Goal: Task Accomplishment & Management: Complete application form

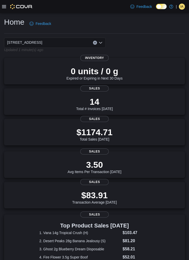
click at [4, 5] on icon at bounding box center [4, 7] width 4 height 4
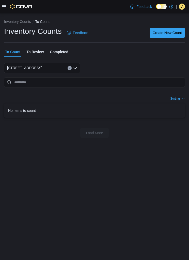
click at [168, 32] on span "Create New Count" at bounding box center [166, 32] width 29 height 5
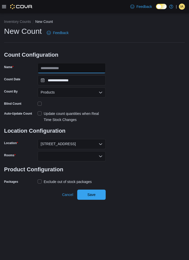
click at [73, 66] on input "Name" at bounding box center [72, 68] width 68 height 10
type input "**********"
click at [40, 112] on label "Update count quantities when Real Time Stock Changes" at bounding box center [72, 116] width 68 height 12
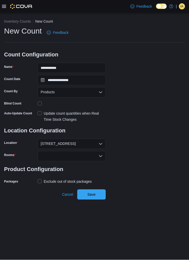
scroll to position [9, 0]
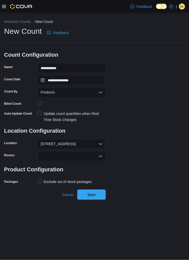
click at [101, 155] on icon "Open list of options" at bounding box center [100, 156] width 3 height 2
click at [81, 163] on span "Sales Floor" at bounding box center [72, 165] width 62 height 5
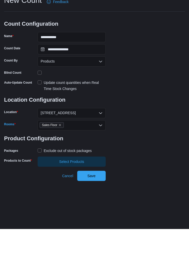
click at [41, 178] on label "Exclude out of stock packages" at bounding box center [65, 181] width 54 height 6
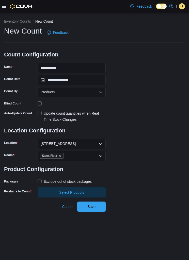
click at [89, 187] on span "Select Products" at bounding box center [72, 192] width 62 height 10
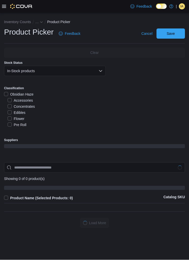
scroll to position [17, 0]
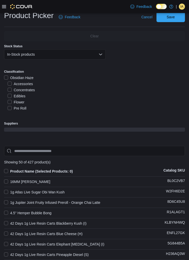
click at [10, 89] on label "Concentrates" at bounding box center [21, 90] width 27 height 6
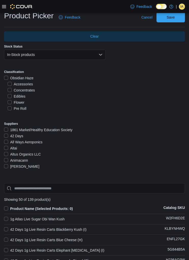
click at [9, 209] on label "Product Name (Selected Products: 0)" at bounding box center [38, 208] width 69 height 6
click at [173, 16] on span "Save" at bounding box center [170, 17] width 8 height 5
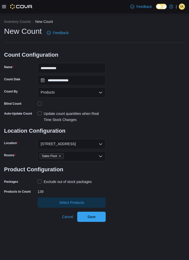
click at [93, 214] on span "Save" at bounding box center [91, 216] width 8 height 5
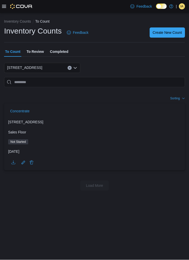
click at [21, 109] on span "Concentrate" at bounding box center [19, 111] width 19 height 5
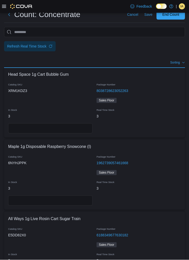
scroll to position [17, 0]
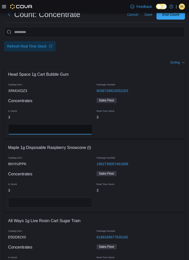
click at [52, 130] on input "number" at bounding box center [50, 129] width 84 height 10
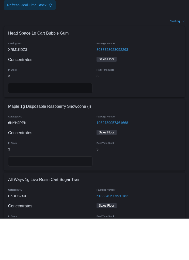
type input "*"
click at [58, 197] on input "number" at bounding box center [50, 202] width 84 height 10
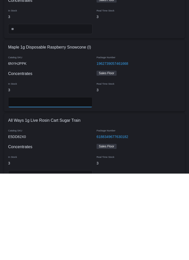
scroll to position [32, 0]
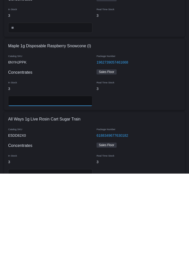
type input "*"
click at [73, 255] on input "number" at bounding box center [50, 260] width 84 height 10
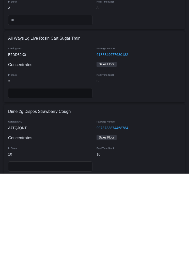
scroll to position [114, 0]
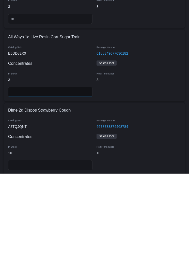
type input "*"
click at [71, 246] on input "number" at bounding box center [50, 251] width 84 height 10
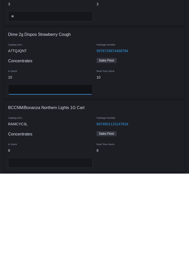
scroll to position [191, 0]
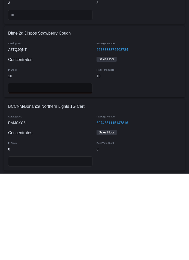
type input "**"
click at [66, 242] on input "number" at bounding box center [50, 247] width 84 height 10
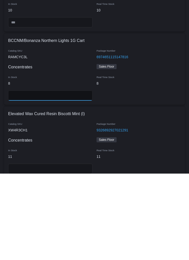
scroll to position [257, 0]
type input "*"
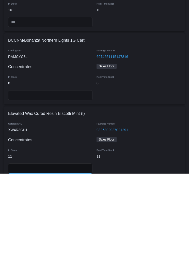
click at [79, 249] on input "number" at bounding box center [50, 254] width 84 height 10
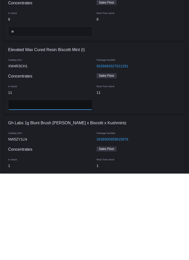
type input "**"
click at [72, 259] on input "number" at bounding box center [50, 264] width 84 height 10
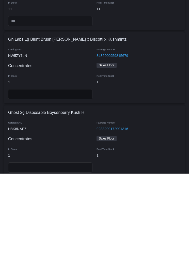
type input "*"
click at [70, 248] on input "number" at bounding box center [50, 253] width 84 height 10
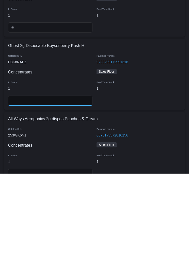
scroll to position [471, 0]
type input "*"
click at [70, 254] on input "number" at bounding box center [50, 259] width 84 height 10
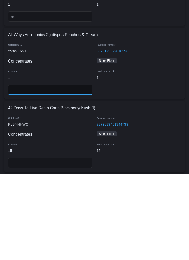
scroll to position [555, 0]
type input "*"
click at [63, 244] on input "number" at bounding box center [50, 249] width 84 height 10
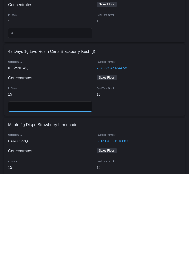
scroll to position [612, 0]
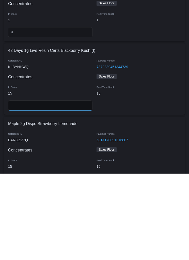
type input "**"
click at [55, 259] on input "number" at bounding box center [50, 265] width 84 height 10
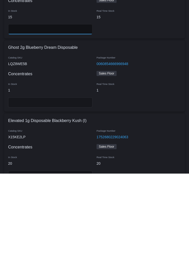
scroll to position [761, 0]
type input "**"
click at [61, 183] on input "number" at bounding box center [50, 188] width 84 height 10
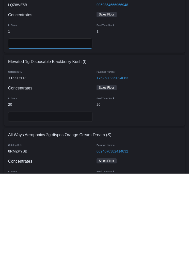
scroll to position [820, 0]
type input "*"
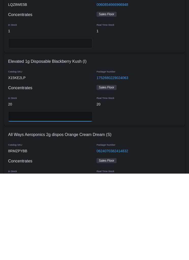
click at [49, 197] on input "number" at bounding box center [50, 202] width 84 height 10
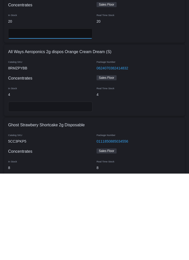
scroll to position [903, 0]
type input "**"
click at [58, 188] on input "number" at bounding box center [50, 193] width 84 height 10
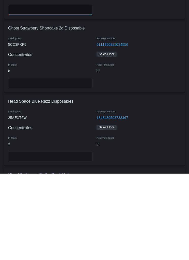
scroll to position [1000, 0]
type input "*"
click at [70, 237] on input "number" at bounding box center [50, 242] width 84 height 10
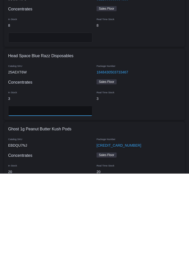
scroll to position [1049, 0]
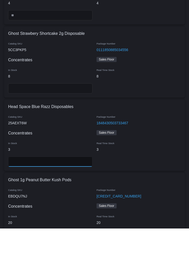
type input "*"
click at [54, 115] on input "number" at bounding box center [50, 120] width 84 height 10
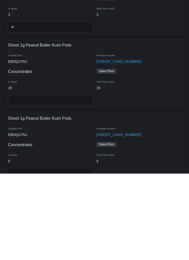
scroll to position [1129, 0]
type input "*"
click at [51, 179] on div at bounding box center [50, 186] width 88 height 14
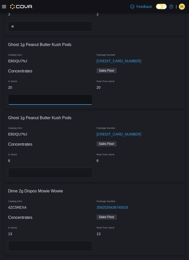
click at [64, 102] on input "number" at bounding box center [50, 99] width 84 height 10
type input "**"
click at [60, 170] on input "number" at bounding box center [50, 173] width 84 height 10
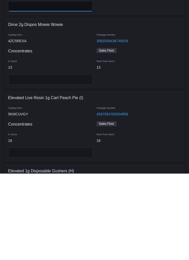
scroll to position [1296, 0]
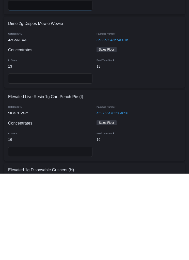
type input "*"
click at [49, 160] on input "number" at bounding box center [50, 165] width 84 height 10
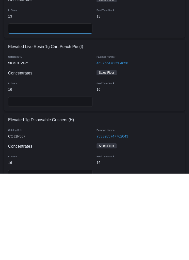
scroll to position [1356, 0]
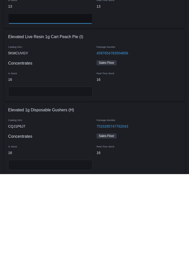
type input "**"
click at [63, 173] on input "number" at bounding box center [50, 178] width 84 height 10
type input "**"
click at [64, 246] on input "number" at bounding box center [50, 251] width 84 height 10
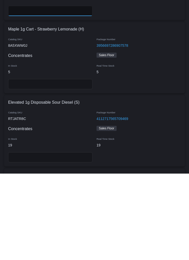
scroll to position [1511, 0]
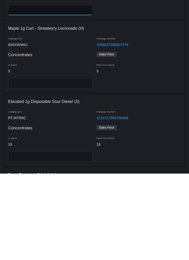
type input "**"
click at [49, 164] on input "number" at bounding box center [50, 169] width 84 height 10
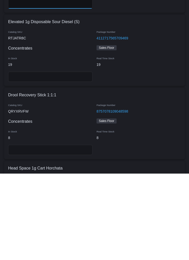
scroll to position [1591, 0]
type input "*"
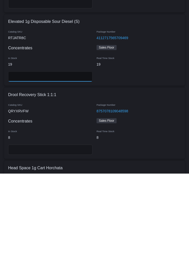
click at [54, 158] on input "number" at bounding box center [50, 163] width 84 height 10
type input "**"
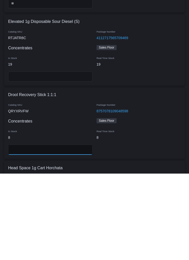
click at [37, 231] on input "number" at bounding box center [50, 236] width 84 height 10
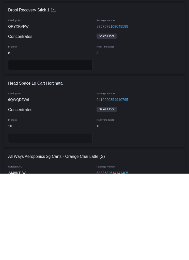
scroll to position [1680, 0]
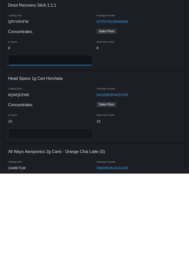
type input "*"
click at [52, 214] on input "number" at bounding box center [50, 219] width 84 height 10
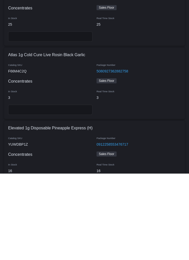
scroll to position [1850, 0]
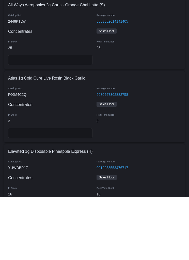
type input "**"
click at [48, 118] on input "number" at bounding box center [50, 123] width 84 height 10
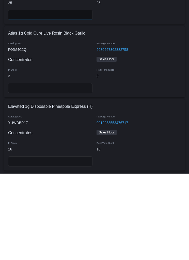
scroll to position [1872, 0]
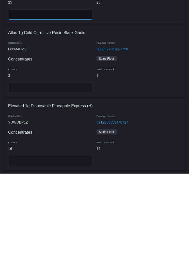
type input "**"
click at [67, 242] on input "number" at bounding box center [50, 247] width 84 height 10
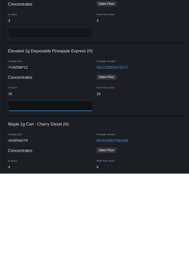
scroll to position [1927, 0]
type input "**"
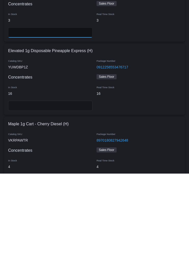
click at [53, 114] on input "number" at bounding box center [50, 119] width 84 height 10
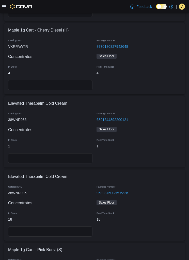
scroll to position [2102, 0]
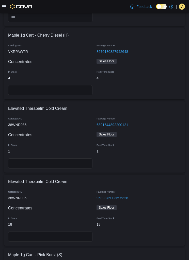
type input "*"
click at [53, 88] on input "number" at bounding box center [50, 90] width 84 height 10
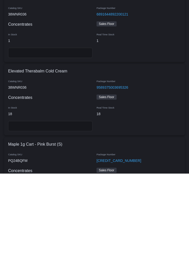
scroll to position [2126, 0]
type input "*"
click at [48, 207] on input "number" at bounding box center [50, 212] width 84 height 10
click at [43, 134] on input "number" at bounding box center [50, 139] width 84 height 10
type input "*"
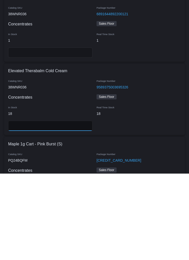
click at [48, 207] on input "number" at bounding box center [50, 212] width 84 height 10
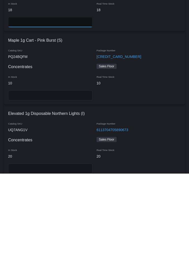
scroll to position [2229, 0]
type input "**"
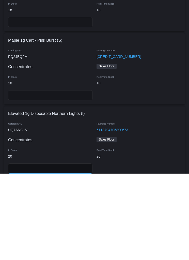
click at [39, 249] on input "number" at bounding box center [50, 254] width 84 height 10
type input "**"
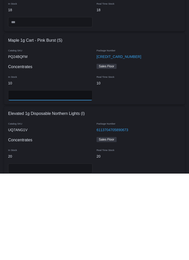
click at [36, 176] on input "number" at bounding box center [50, 181] width 84 height 10
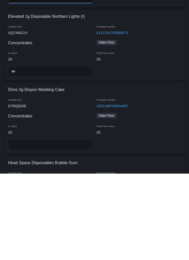
scroll to position [2326, 0]
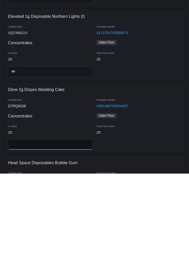
click at [58, 226] on input "number" at bounding box center [50, 231] width 84 height 10
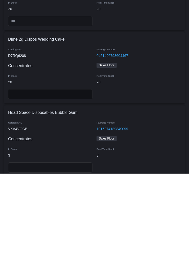
scroll to position [2385, 0]
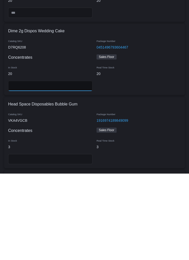
type input "**"
click at [64, 240] on input "number" at bounding box center [50, 245] width 84 height 10
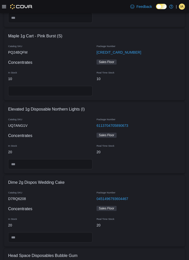
scroll to position [2319, 0]
type input "*"
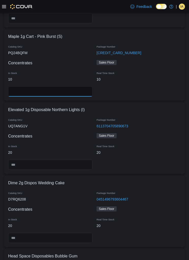
click at [49, 90] on input "number" at bounding box center [50, 91] width 84 height 10
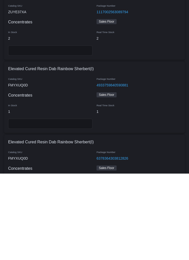
scroll to position [2567, 0]
type input "**"
click at [51, 131] on input "number" at bounding box center [50, 136] width 84 height 10
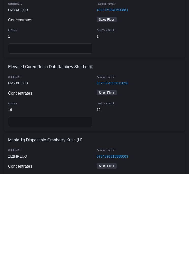
type input "*"
click at [43, 130] on input "number" at bounding box center [50, 135] width 84 height 10
type input "*"
click at [47, 203] on input "number" at bounding box center [50, 208] width 84 height 10
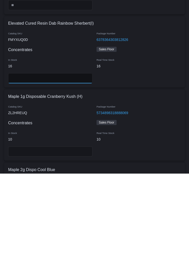
scroll to position [2687, 0]
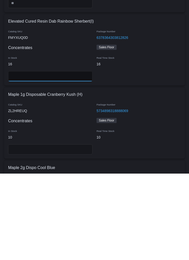
type input "**"
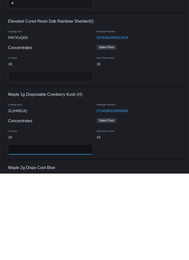
click at [59, 230] on input "number" at bounding box center [50, 235] width 84 height 10
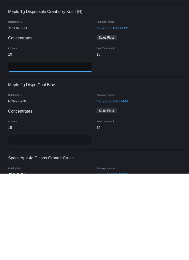
scroll to position [2770, 0]
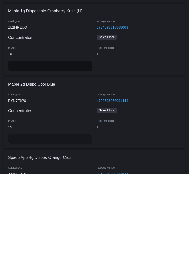
type input "**"
click at [65, 220] on input "number" at bounding box center [50, 225] width 84 height 10
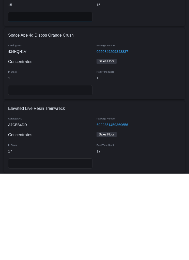
scroll to position [2892, 0]
type input "**"
click at [67, 171] on input "number" at bounding box center [50, 176] width 84 height 10
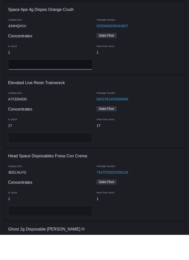
type input "*"
click at [63, 158] on input "number" at bounding box center [50, 163] width 84 height 10
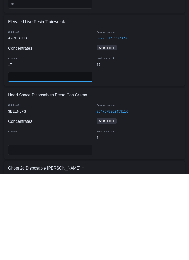
type input "**"
click at [62, 231] on input "number" at bounding box center [50, 236] width 84 height 10
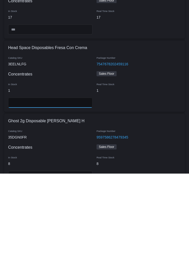
type input "*"
click at [77, 257] on input "number" at bounding box center [50, 262] width 84 height 10
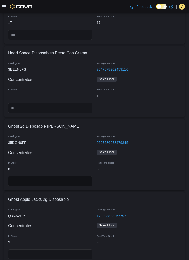
scroll to position [3106, 0]
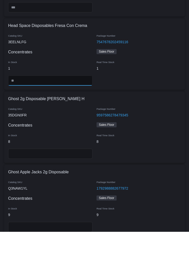
click at [48, 104] on input "number" at bounding box center [50, 109] width 84 height 10
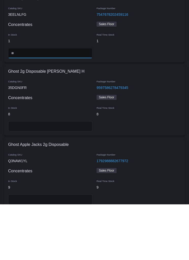
type input "*"
click at [61, 177] on input "number" at bounding box center [50, 182] width 84 height 10
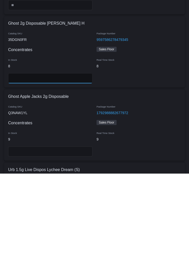
scroll to position [3125, 0]
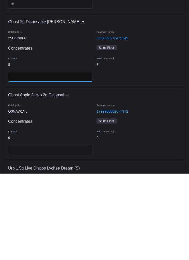
type input "*"
click at [71, 231] on input "number" at bounding box center [50, 236] width 84 height 10
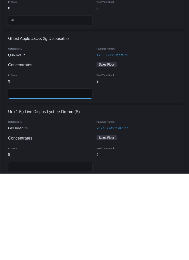
scroll to position [3183, 0]
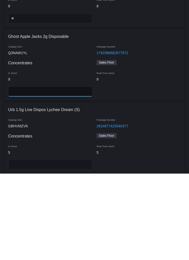
type input "*"
click at [73, 246] on input "number" at bounding box center [50, 251] width 84 height 10
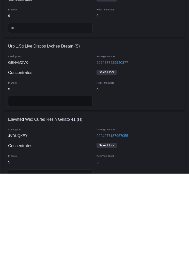
scroll to position [3247, 0]
type input "*"
click at [67, 255] on input "number" at bounding box center [50, 260] width 84 height 10
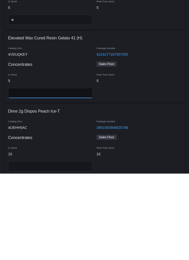
scroll to position [3330, 0]
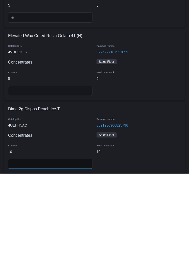
click at [74, 245] on input "number" at bounding box center [50, 250] width 84 height 10
type input "*"
click at [68, 172] on input "number" at bounding box center [50, 177] width 84 height 10
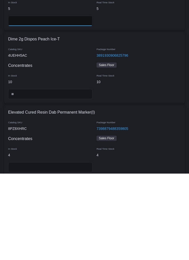
scroll to position [3400, 0]
type input "*"
click at [69, 248] on input "number" at bounding box center [50, 253] width 84 height 10
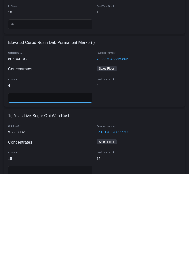
scroll to position [3469, 0]
type input "*"
click at [69, 251] on input "number" at bounding box center [50, 256] width 84 height 10
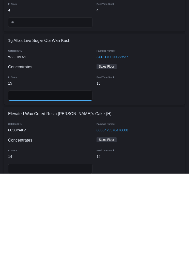
scroll to position [3546, 0]
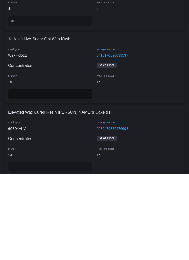
type input "**"
click at [72, 248] on input "number" at bounding box center [50, 253] width 84 height 10
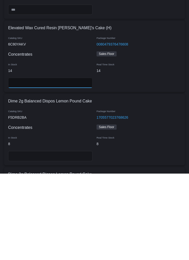
scroll to position [3634, 0]
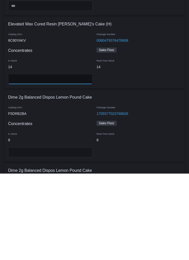
type input "**"
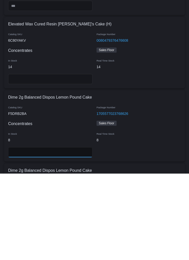
click at [79, 233] on input "number" at bounding box center [50, 238] width 84 height 10
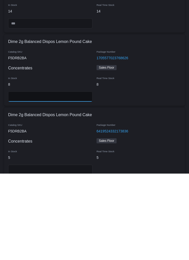
scroll to position [3690, 0]
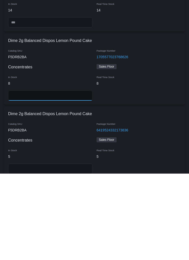
type input "*"
click at [62, 250] on input "number" at bounding box center [50, 255] width 84 height 10
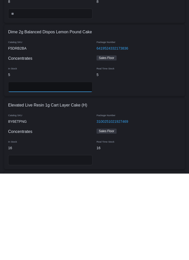
scroll to position [3774, 0]
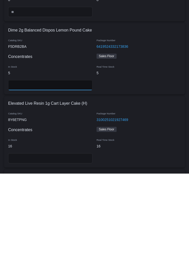
type input "*"
click at [70, 239] on input "number" at bounding box center [50, 244] width 84 height 10
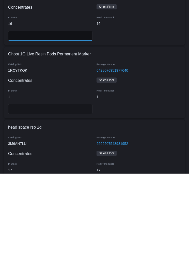
scroll to position [3897, 0]
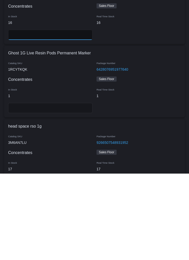
type input "**"
click at [50, 189] on input "number" at bounding box center [50, 194] width 84 height 10
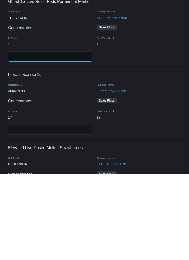
scroll to position [3949, 0]
type input "*"
click at [64, 211] on input "number" at bounding box center [50, 216] width 84 height 10
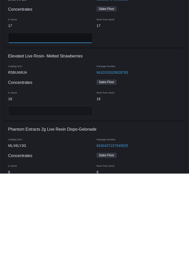
scroll to position [4043, 0]
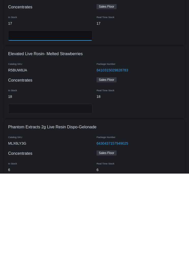
type input "**"
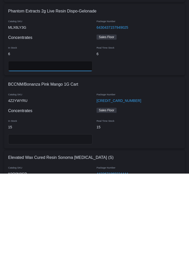
scroll to position [4164, 0]
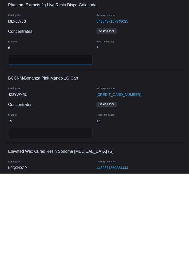
type input "*"
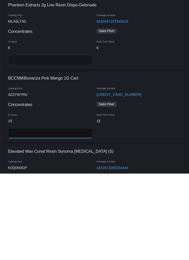
click at [60, 214] on input "number" at bounding box center [50, 219] width 84 height 10
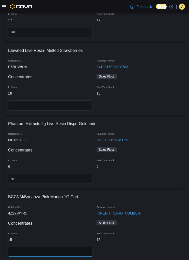
scroll to position [4127, 0]
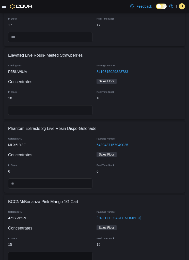
type input "**"
click at [60, 111] on input "number" at bounding box center [50, 110] width 84 height 10
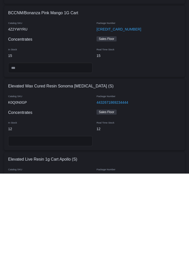
scroll to position [4234, 0]
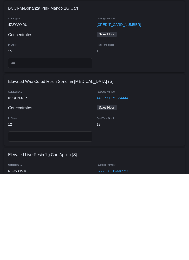
type input "**"
click at [72, 217] on input "number" at bounding box center [50, 222] width 84 height 10
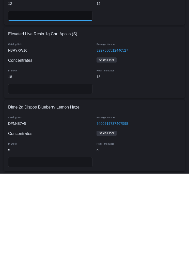
scroll to position [4357, 0]
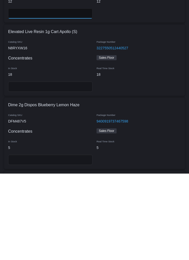
type input "**"
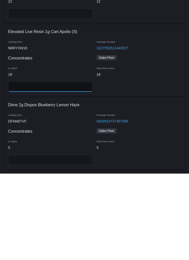
click at [49, 168] on input "number" at bounding box center [50, 173] width 84 height 10
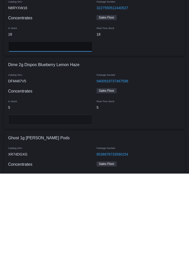
scroll to position [4397, 0]
type input "**"
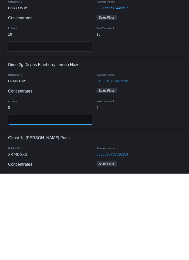
click at [61, 201] on input "number" at bounding box center [50, 206] width 84 height 10
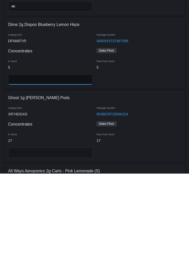
scroll to position [4437, 0]
type input "*"
click at [73, 233] on input "number" at bounding box center [50, 238] width 84 height 10
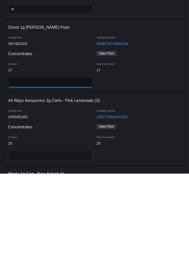
scroll to position [4518, 0]
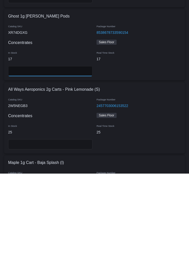
type input "**"
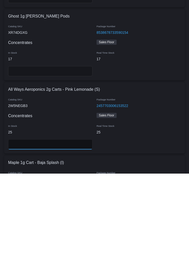
click at [72, 225] on input "number" at bounding box center [50, 230] width 84 height 10
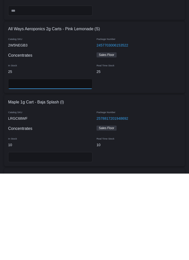
scroll to position [4582, 0]
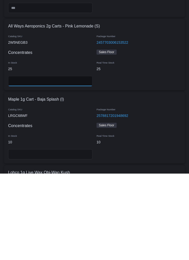
type input "**"
click at [72, 235] on input "number" at bounding box center [50, 240] width 84 height 10
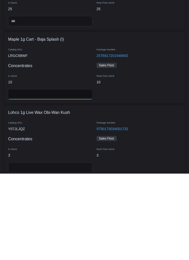
scroll to position [4642, 0]
type input "**"
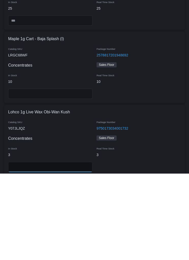
click at [67, 248] on input "number" at bounding box center [50, 253] width 84 height 10
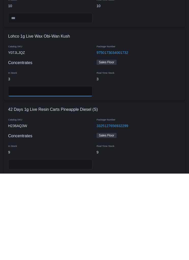
scroll to position [4722, 0]
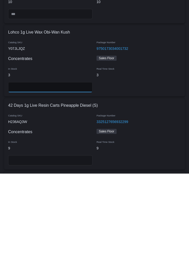
type input "*"
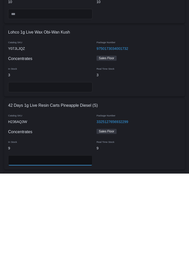
click at [58, 241] on input "number" at bounding box center [50, 246] width 84 height 10
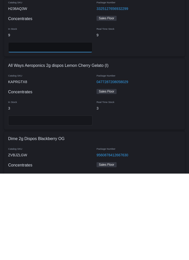
scroll to position [4836, 0]
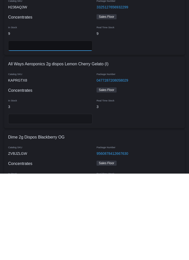
type input "*"
click at [71, 200] on input "number" at bounding box center [50, 205] width 84 height 10
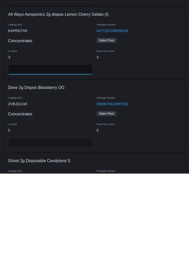
scroll to position [4889, 0]
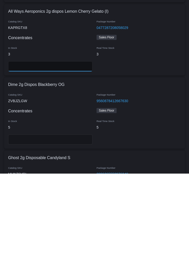
type input "*"
click at [61, 220] on input "number" at bounding box center [50, 225] width 84 height 10
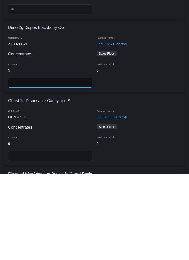
scroll to position [4951, 0]
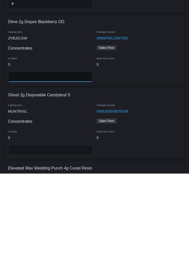
type input "*"
click at [73, 231] on input "number" at bounding box center [50, 236] width 84 height 10
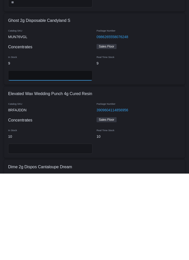
type input "*"
click at [69, 230] on input "number" at bounding box center [50, 235] width 84 height 10
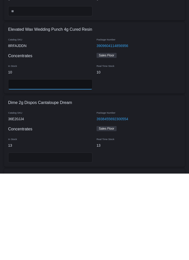
scroll to position [5090, 0]
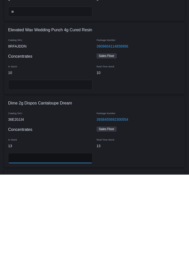
click at [54, 238] on input "number" at bounding box center [50, 243] width 84 height 10
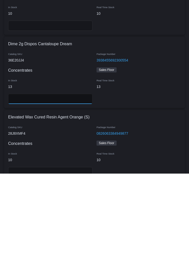
scroll to position [5149, 0]
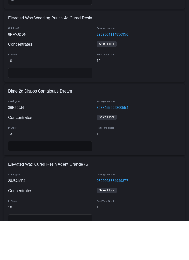
type input "**"
click at [71, 107] on input "number" at bounding box center [50, 112] width 84 height 10
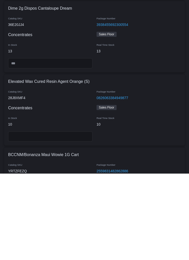
scroll to position [5184, 0]
type input "**"
click at [58, 217] on input "number" at bounding box center [50, 222] width 84 height 10
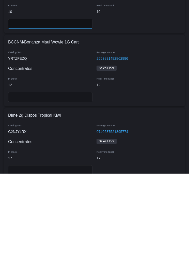
scroll to position [5297, 0]
type input "**"
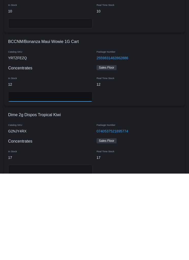
click at [53, 178] on input "number" at bounding box center [50, 183] width 84 height 10
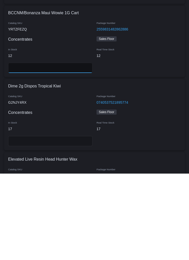
scroll to position [5327, 0]
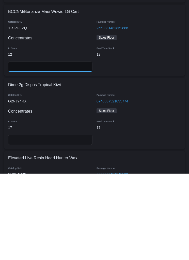
type input "**"
click at [70, 221] on input "number" at bounding box center [50, 226] width 84 height 10
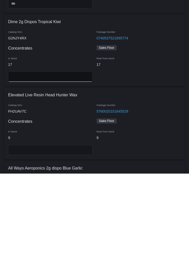
scroll to position [5391, 0]
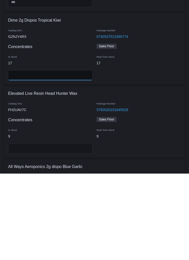
type input "**"
click at [71, 229] on input "number" at bounding box center [50, 234] width 84 height 10
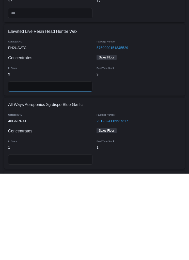
scroll to position [5455, 0]
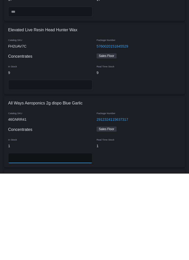
click at [66, 239] on input "number" at bounding box center [50, 244] width 84 height 10
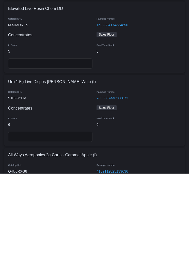
scroll to position [5622, 0]
type input "*"
click at [71, 217] on input "number" at bounding box center [50, 222] width 84 height 10
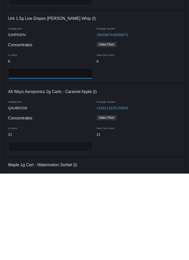
scroll to position [5686, 0]
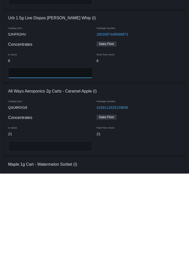
type input "*"
click at [70, 227] on input "number" at bounding box center [50, 232] width 84 height 10
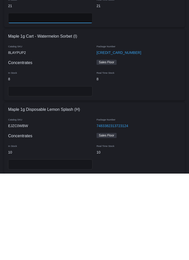
scroll to position [5814, 0]
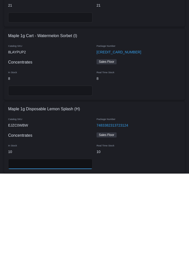
click at [70, 245] on input "number" at bounding box center [50, 250] width 84 height 10
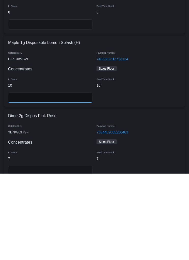
scroll to position [5886, 0]
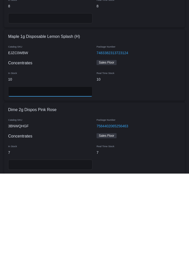
type input "**"
click at [72, 246] on input "number" at bounding box center [50, 251] width 84 height 10
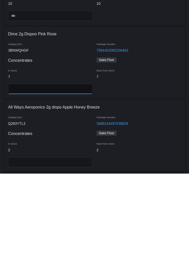
scroll to position [5963, 0]
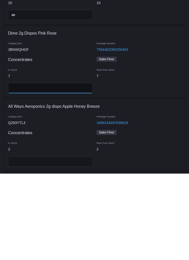
type input "*"
click at [71, 242] on input "number" at bounding box center [50, 247] width 84 height 10
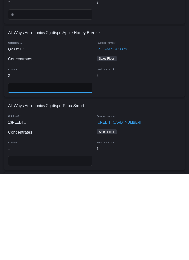
scroll to position [6038, 0]
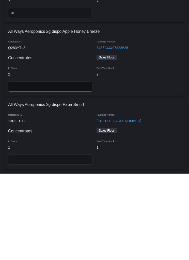
type input "*"
click at [70, 240] on input "number" at bounding box center [50, 245] width 84 height 10
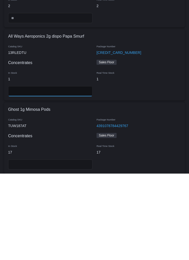
scroll to position [6106, 0]
type input "*"
click at [68, 245] on input "number" at bounding box center [50, 250] width 84 height 10
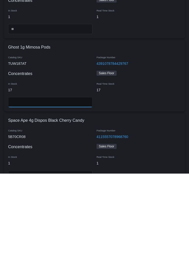
scroll to position [6170, 0]
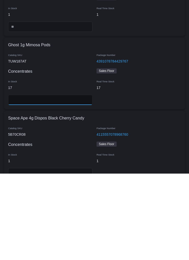
type input "**"
click at [71, 254] on input "number" at bounding box center [50, 259] width 84 height 10
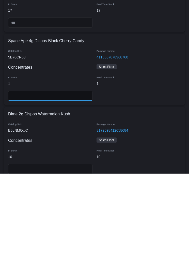
scroll to position [6248, 0]
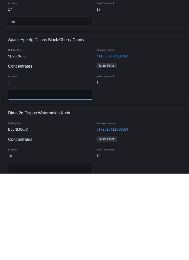
type input "*"
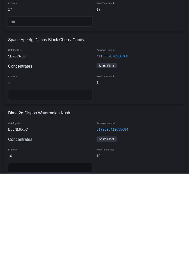
click at [58, 249] on input "number" at bounding box center [50, 254] width 84 height 10
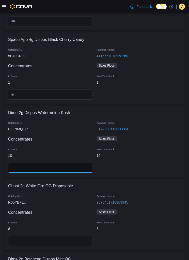
click at [56, 166] on input "number" at bounding box center [50, 167] width 84 height 10
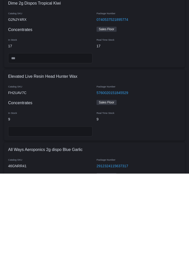
scroll to position [5409, 0]
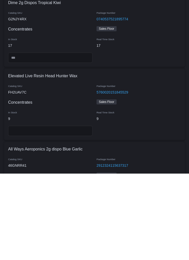
type input "**"
click at [59, 212] on input "number" at bounding box center [50, 217] width 84 height 10
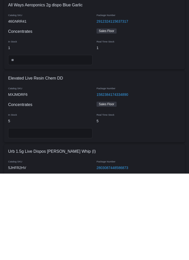
scroll to position [5553, 0]
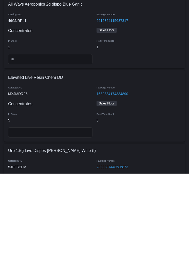
type input "*"
click at [64, 213] on input "number" at bounding box center [50, 218] width 84 height 10
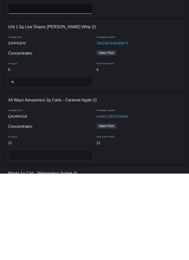
scroll to position [5678, 0]
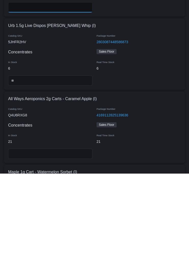
type input "*"
click at [64, 235] on input "number" at bounding box center [50, 240] width 84 height 10
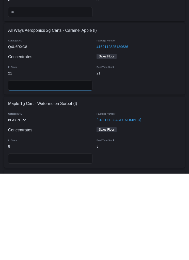
scroll to position [5747, 0]
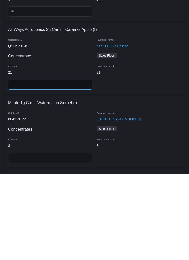
type input "**"
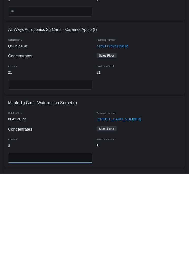
click at [70, 239] on input "number" at bounding box center [50, 244] width 84 height 10
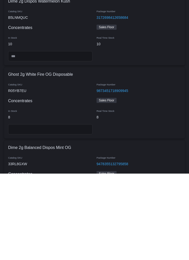
scroll to position [6363, 0]
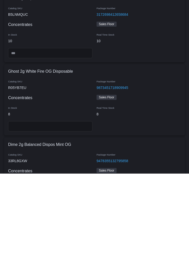
type input "*"
click at [70, 207] on input "number" at bounding box center [50, 212] width 84 height 10
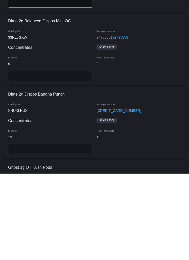
scroll to position [6487, 0]
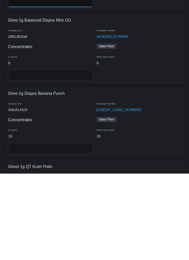
type input "*"
click at [73, 229] on input "number" at bounding box center [50, 234] width 84 height 10
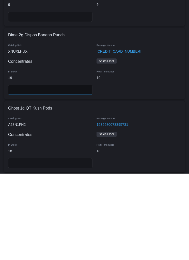
scroll to position [6550, 0]
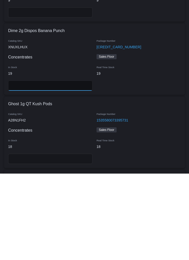
type input "**"
click at [54, 240] on input "number" at bounding box center [50, 245] width 84 height 10
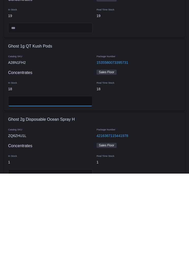
scroll to position [6611, 0]
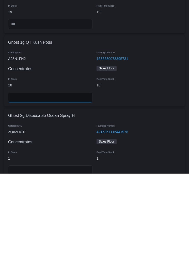
type input "**"
click at [58, 251] on input "number" at bounding box center [50, 256] width 84 height 10
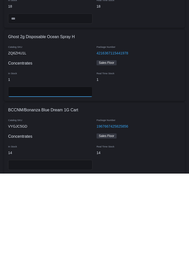
scroll to position [6691, 0]
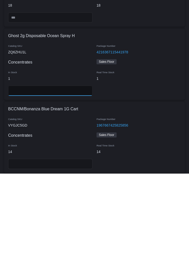
type input "*"
click at [72, 245] on input "number" at bounding box center [50, 250] width 84 height 10
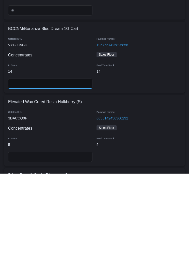
scroll to position [6772, 0]
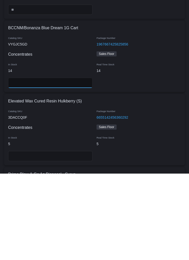
type input "**"
click at [75, 237] on input "number" at bounding box center [50, 242] width 84 height 10
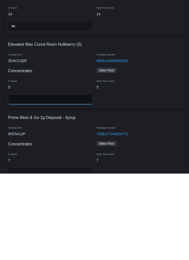
scroll to position [6829, 0]
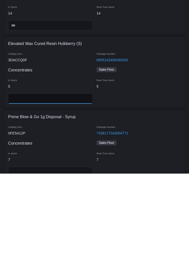
type input "*"
click at [80, 253] on input "number" at bounding box center [50, 258] width 84 height 10
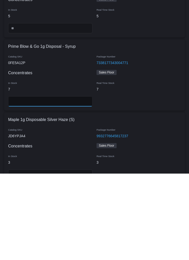
scroll to position [6900, 0]
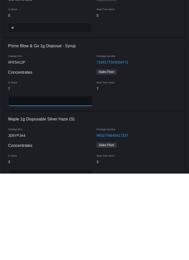
type input "*"
click at [74, 255] on input "number" at bounding box center [50, 260] width 84 height 10
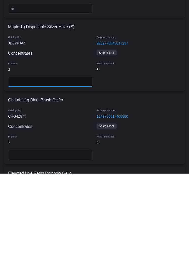
scroll to position [7001, 0]
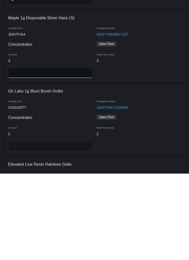
type input "*"
click at [72, 227] on input "number" at bounding box center [50, 232] width 84 height 10
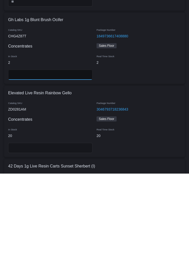
scroll to position [7072, 0]
type input "*"
click at [79, 229] on input "number" at bounding box center [50, 234] width 84 height 10
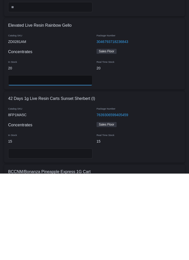
scroll to position [7141, 0]
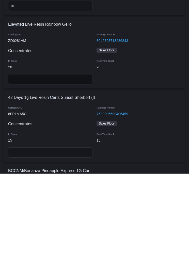
type input "**"
click at [63, 233] on input "number" at bounding box center [50, 238] width 84 height 10
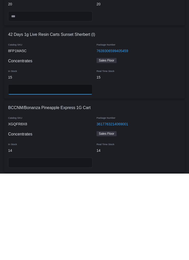
scroll to position [7206, 0]
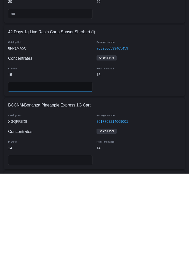
type input "**"
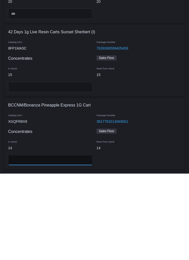
click at [73, 241] on input "number" at bounding box center [50, 246] width 84 height 10
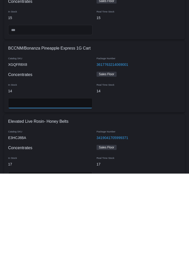
scroll to position [7263, 0]
click at [81, 257] on input "number" at bounding box center [50, 262] width 84 height 10
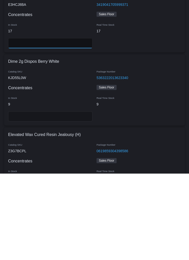
scroll to position [7396, 0]
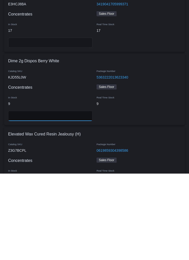
click at [67, 197] on input "number" at bounding box center [50, 202] width 84 height 10
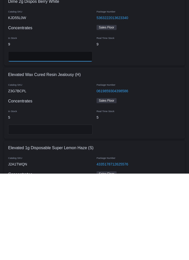
scroll to position [7456, 0]
click at [67, 210] on input "number" at bounding box center [50, 215] width 84 height 10
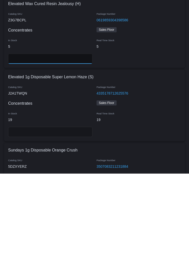
scroll to position [7528, 0]
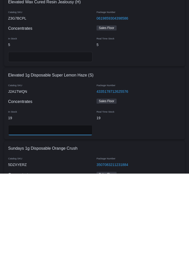
click at [71, 211] on input "number" at bounding box center [50, 216] width 84 height 10
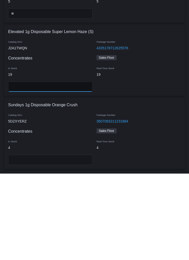
scroll to position [7573, 0]
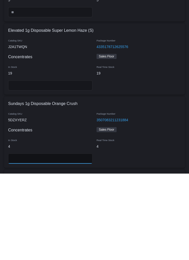
click at [69, 239] on input "number" at bounding box center [50, 244] width 84 height 10
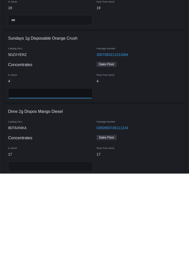
scroll to position [7640, 0]
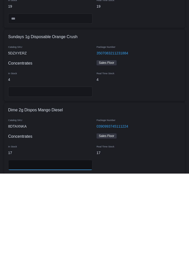
click at [64, 246] on input "number" at bounding box center [50, 251] width 84 height 10
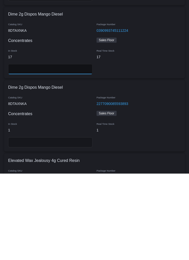
scroll to position [7736, 0]
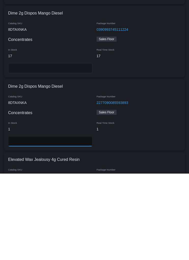
click at [64, 222] on input "number" at bounding box center [50, 227] width 84 height 10
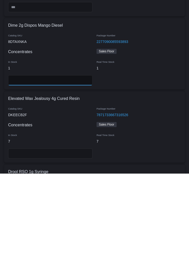
scroll to position [7798, 0]
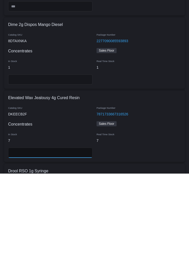
click at [59, 234] on input "number" at bounding box center [50, 239] width 84 height 10
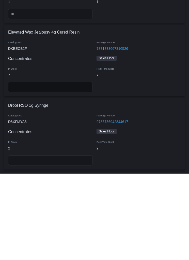
scroll to position [7865, 0]
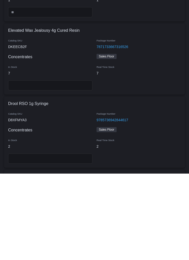
click at [66, 227] on div "2" at bounding box center [50, 232] width 88 height 10
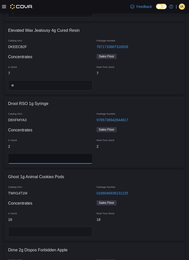
click at [64, 154] on input "number" at bounding box center [50, 158] width 84 height 10
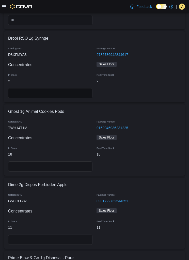
scroll to position [8007, 0]
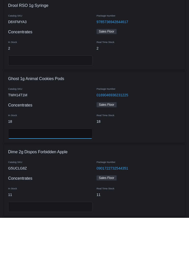
click at [67, 170] on input "number" at bounding box center [50, 175] width 84 height 10
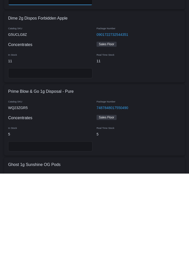
scroll to position [8097, 0]
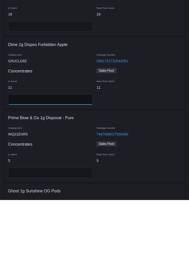
click at [56, 154] on input "number" at bounding box center [50, 159] width 84 height 10
click at [63, 227] on input "number" at bounding box center [50, 232] width 84 height 10
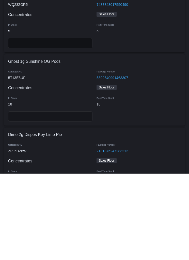
scroll to position [8200, 0]
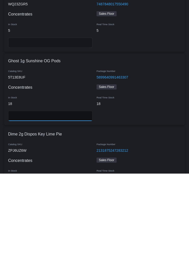
click at [70, 197] on input "number" at bounding box center [50, 202] width 84 height 10
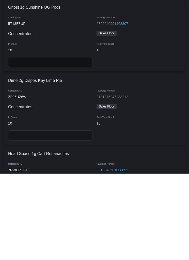
scroll to position [8254, 0]
click at [71, 216] on input "number" at bounding box center [50, 221] width 84 height 10
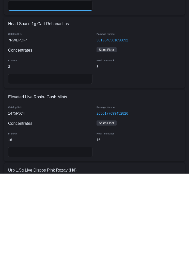
scroll to position [8387, 0]
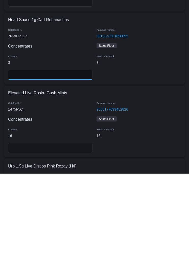
click at [51, 156] on input "number" at bounding box center [50, 161] width 84 height 10
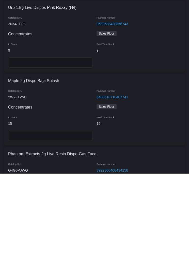
scroll to position [8550, 0]
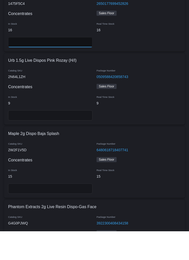
click at [58, 66] on input "number" at bounding box center [50, 71] width 84 height 10
click at [65, 139] on input "number" at bounding box center [50, 144] width 84 height 10
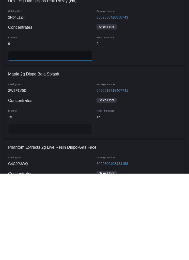
scroll to position [8553, 0]
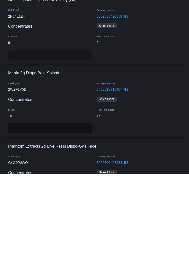
click at [65, 209] on input "number" at bounding box center [50, 214] width 84 height 10
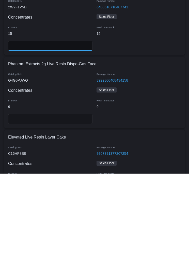
scroll to position [8636, 0]
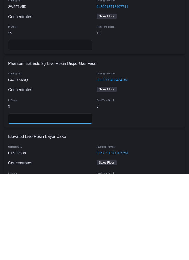
click at [68, 199] on input "number" at bounding box center [50, 204] width 84 height 10
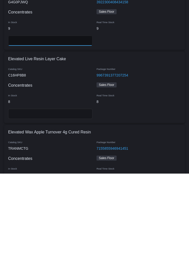
scroll to position [8715, 0]
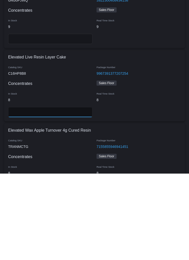
click at [67, 193] on input "number" at bounding box center [50, 198] width 84 height 10
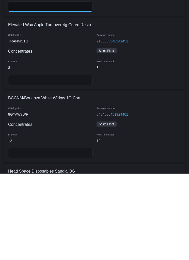
scroll to position [8821, 0]
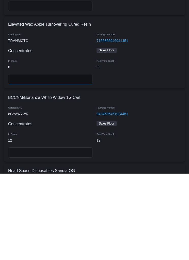
click at [61, 160] on input "number" at bounding box center [50, 165] width 84 height 10
click at [74, 233] on input "number" at bounding box center [50, 238] width 84 height 10
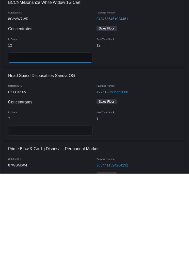
scroll to position [8919, 0]
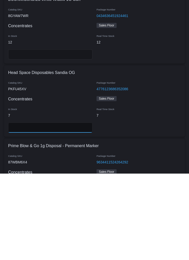
click at [74, 209] on input "number" at bounding box center [50, 214] width 84 height 10
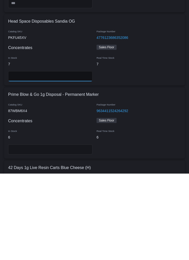
scroll to position [8971, 0]
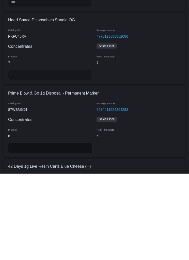
click at [74, 229] on input "number" at bounding box center [50, 234] width 84 height 10
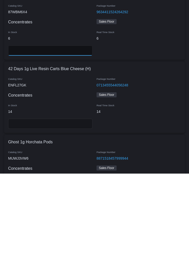
scroll to position [9071, 0]
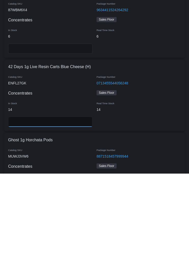
click at [76, 203] on input "number" at bounding box center [50, 208] width 84 height 10
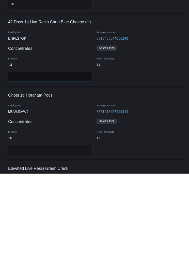
scroll to position [9118, 0]
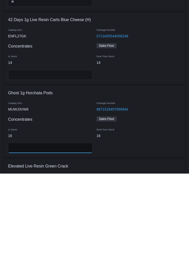
click at [68, 229] on input "number" at bounding box center [50, 234] width 84 height 10
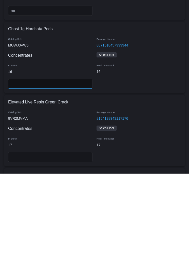
scroll to position [9182, 0]
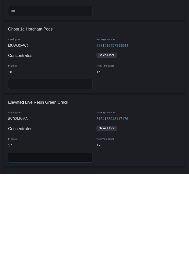
click at [74, 238] on input "number" at bounding box center [50, 243] width 84 height 10
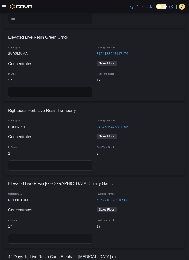
scroll to position [9331, 0]
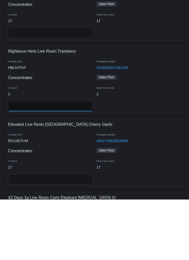
click at [67, 162] on input "number" at bounding box center [50, 167] width 84 height 10
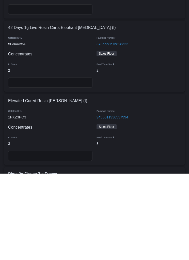
scroll to position [9477, 0]
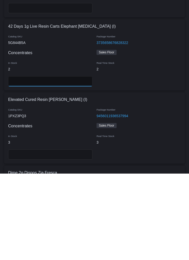
click at [75, 162] on input "number" at bounding box center [50, 167] width 84 height 10
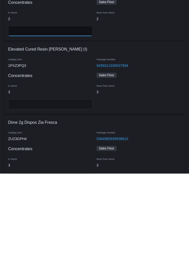
scroll to position [9528, 0]
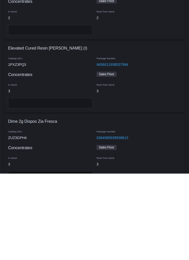
click at [49, 257] on input "number" at bounding box center [50, 262] width 84 height 10
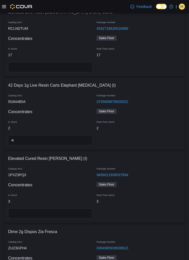
scroll to position [9487, 0]
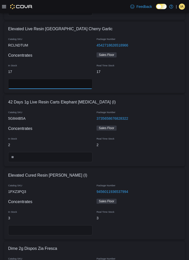
click at [74, 82] on input "number" at bounding box center [50, 84] width 84 height 10
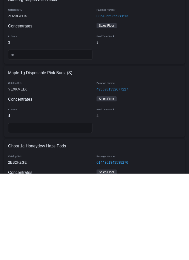
scroll to position [9650, 0]
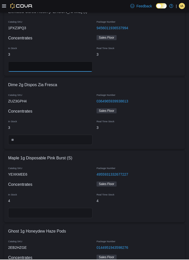
click at [63, 63] on input "number" at bounding box center [50, 67] width 84 height 10
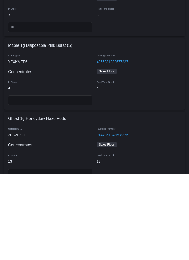
scroll to position [9677, 0]
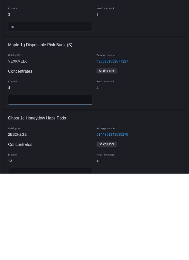
click at [54, 181] on input "number" at bounding box center [50, 186] width 84 height 10
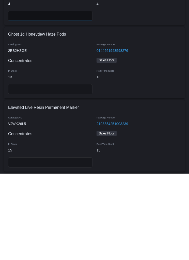
scroll to position [9762, 0]
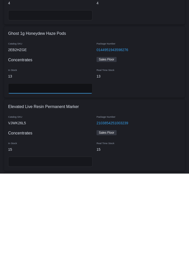
click at [71, 169] on input "number" at bounding box center [50, 174] width 84 height 10
click at [62, 243] on input "number" at bounding box center [50, 248] width 84 height 10
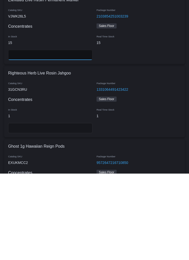
scroll to position [9870, 0]
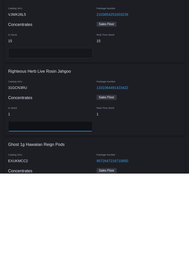
click at [55, 207] on input "number" at bounding box center [50, 212] width 84 height 10
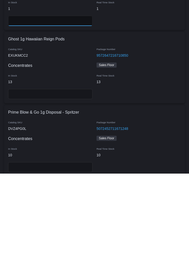
scroll to position [9976, 0]
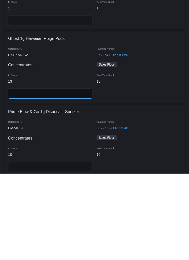
click at [71, 175] on input "number" at bounding box center [50, 180] width 84 height 10
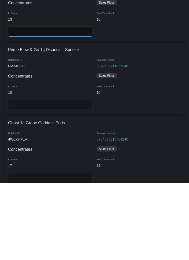
scroll to position [10055, 0]
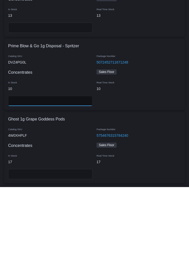
click at [71, 169] on input "number" at bounding box center [50, 174] width 84 height 10
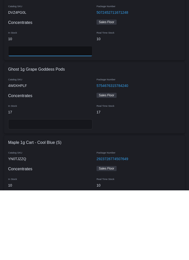
scroll to position [10131, 0]
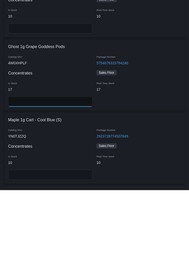
click at [77, 166] on input "number" at bounding box center [50, 171] width 84 height 10
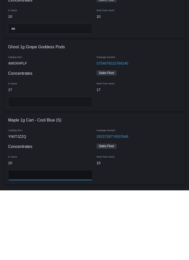
click at [71, 239] on input "number" at bounding box center [50, 244] width 84 height 10
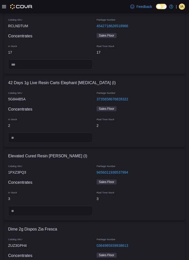
scroll to position [9498, 0]
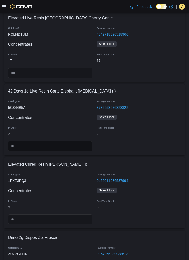
click at [35, 143] on input "number" at bounding box center [50, 146] width 84 height 10
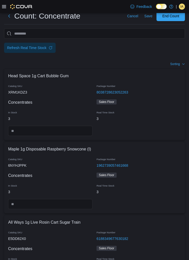
scroll to position [0, 0]
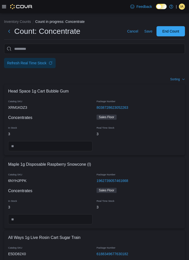
click at [172, 28] on span "End Count" at bounding box center [170, 31] width 22 height 10
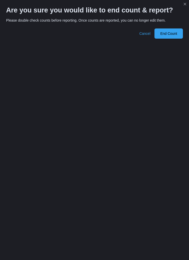
click at [171, 29] on span "End Count" at bounding box center [168, 33] width 22 height 10
